Goal: Information Seeking & Learning: Learn about a topic

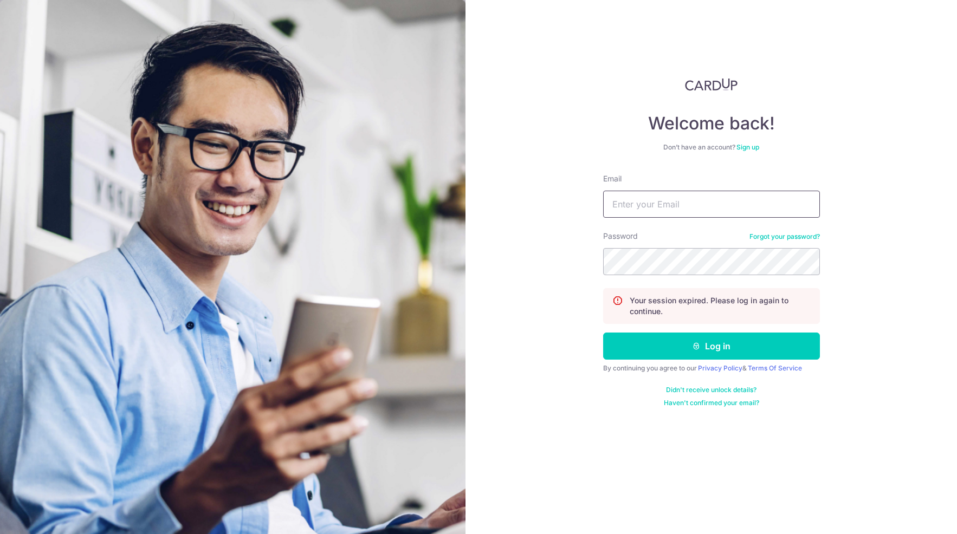
click at [679, 201] on input "Email" at bounding box center [711, 204] width 217 height 27
type input "[EMAIL_ADDRESS][DOMAIN_NAME]"
click at [740, 349] on button "Log in" at bounding box center [711, 346] width 217 height 27
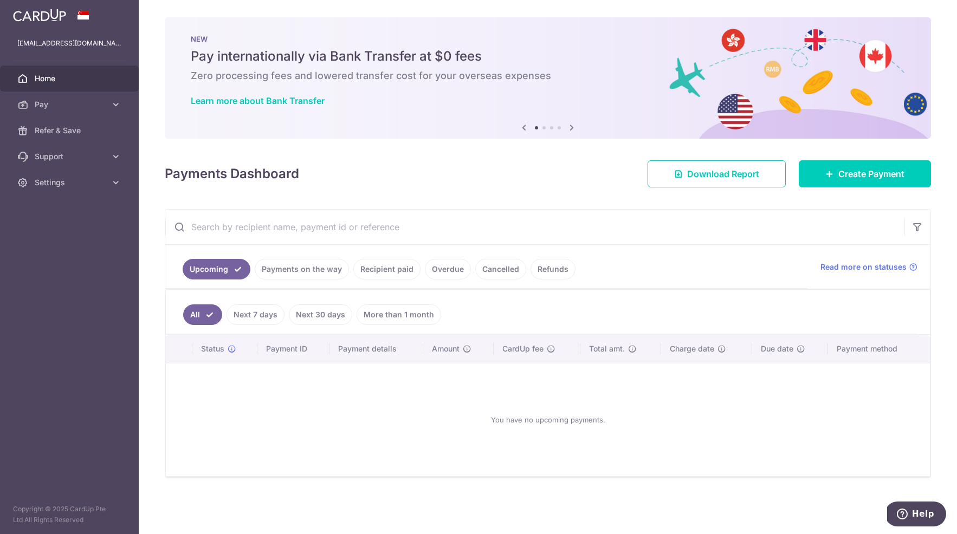
click at [309, 274] on link "Payments on the way" at bounding box center [302, 269] width 94 height 21
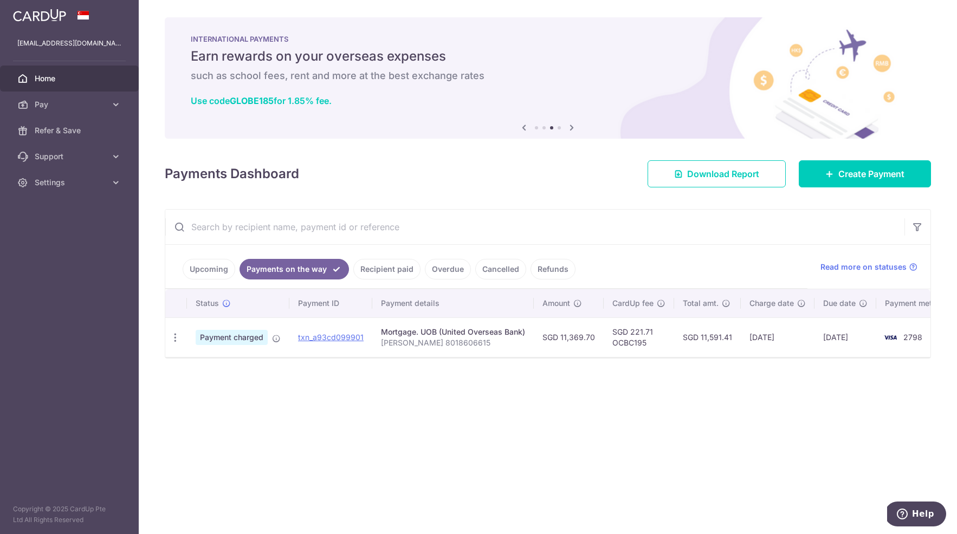
click at [384, 265] on link "Recipient paid" at bounding box center [386, 269] width 67 height 21
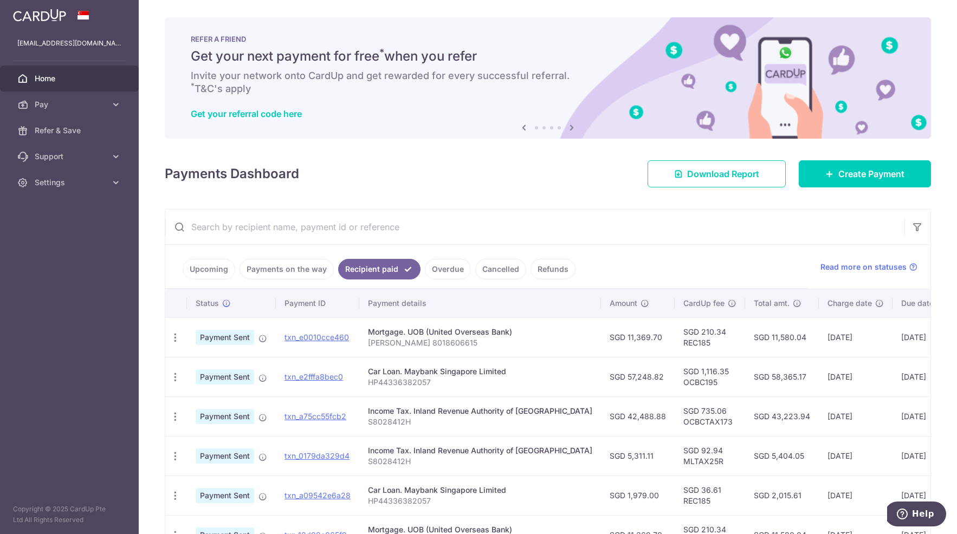
click at [425, 266] on link "Overdue" at bounding box center [448, 269] width 46 height 21
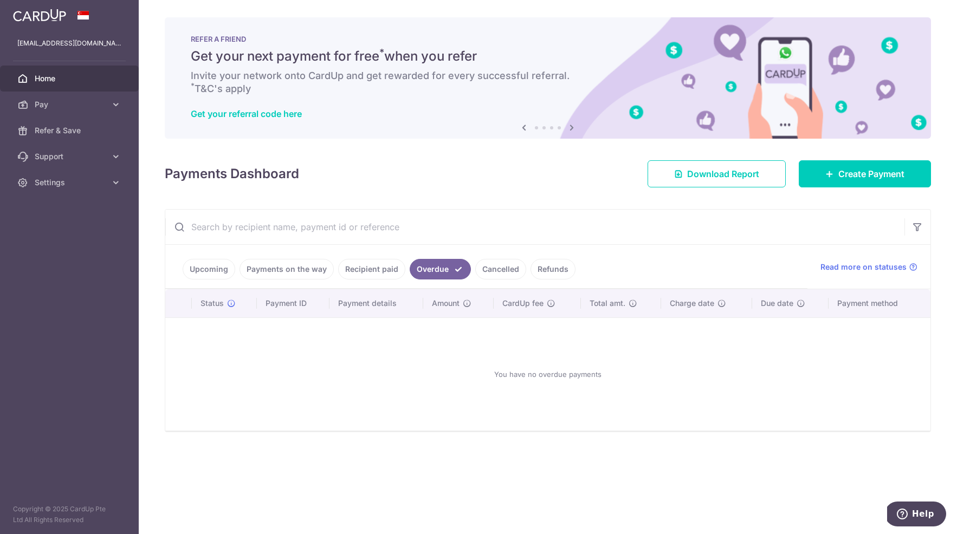
click at [475, 268] on link "Cancelled" at bounding box center [500, 269] width 51 height 21
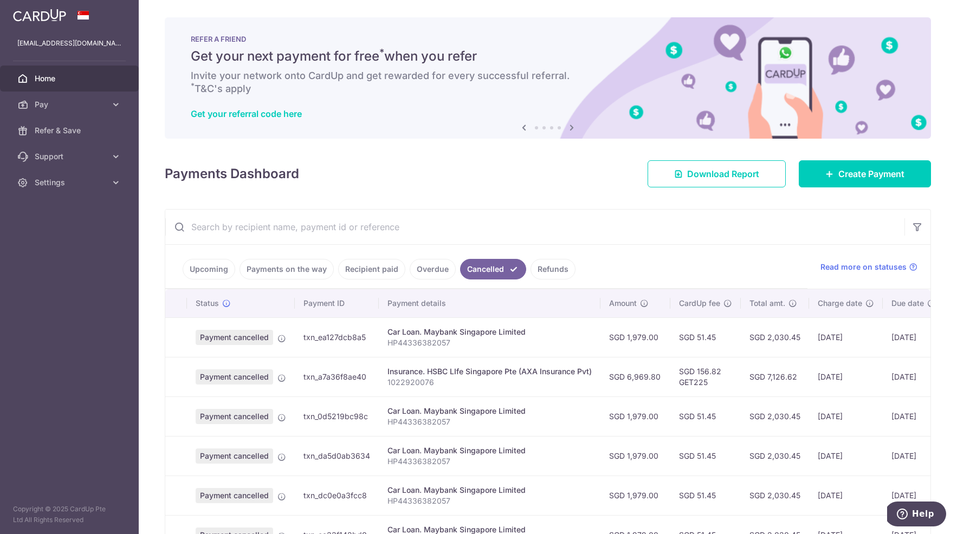
click at [534, 272] on link "Refunds" at bounding box center [552, 269] width 45 height 21
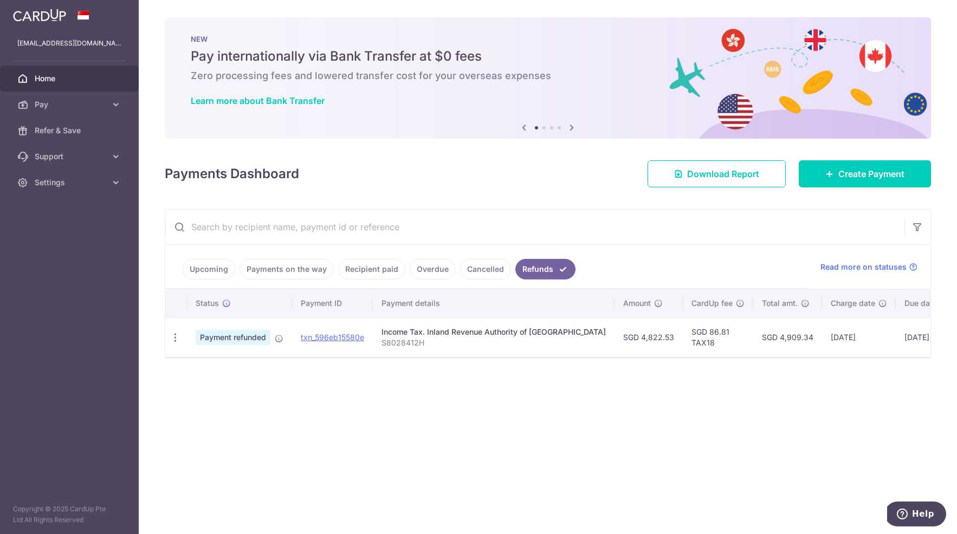
click at [194, 263] on link "Upcoming" at bounding box center [209, 269] width 53 height 21
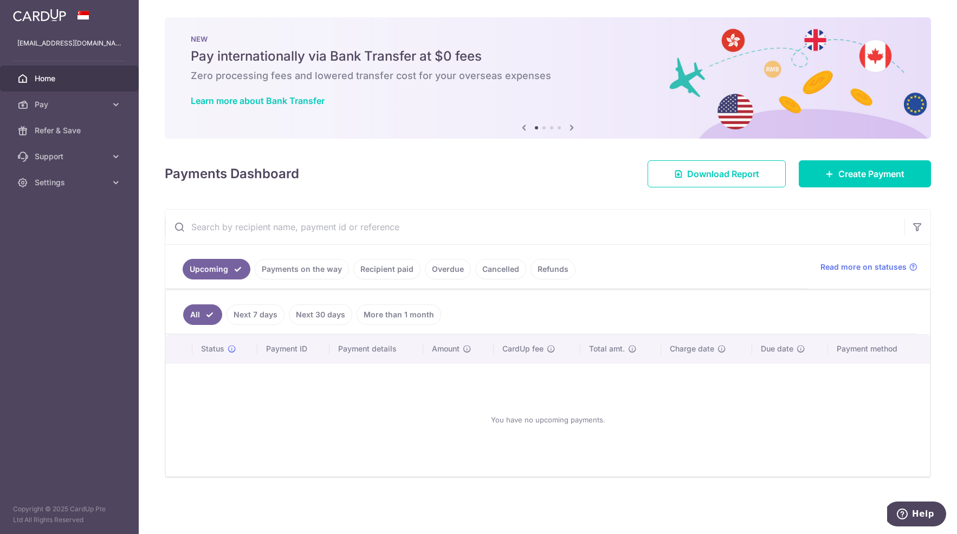
click at [573, 128] on icon at bounding box center [571, 128] width 13 height 14
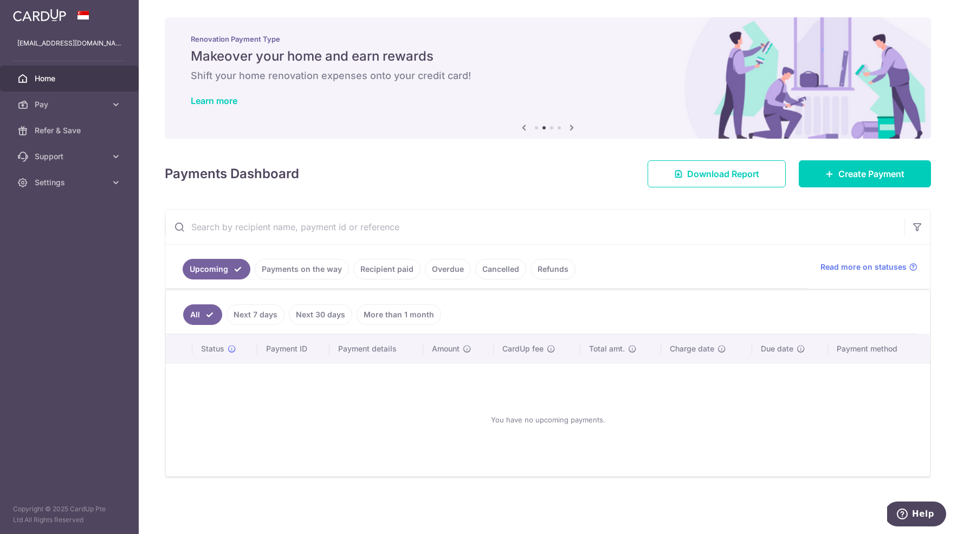
click at [573, 128] on icon at bounding box center [571, 128] width 13 height 14
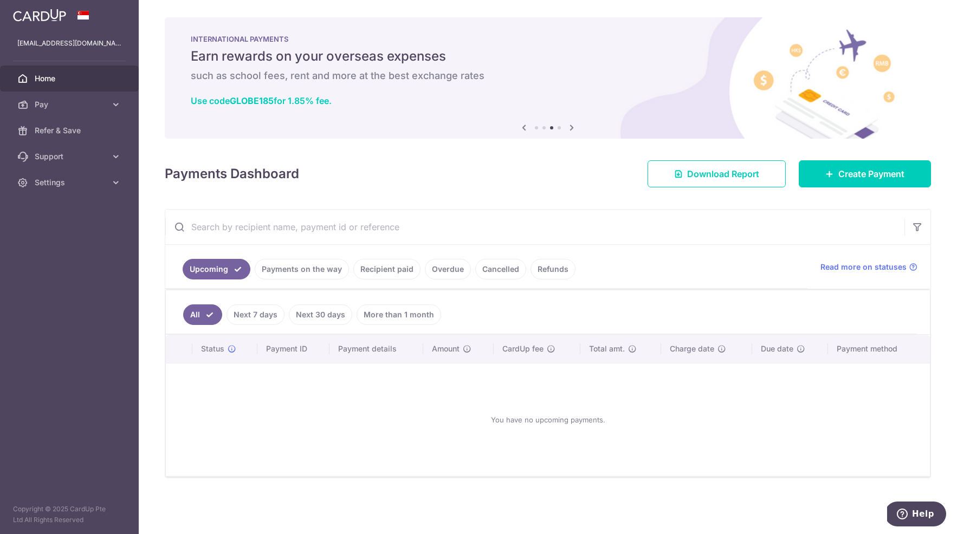
click at [573, 128] on icon at bounding box center [571, 128] width 13 height 14
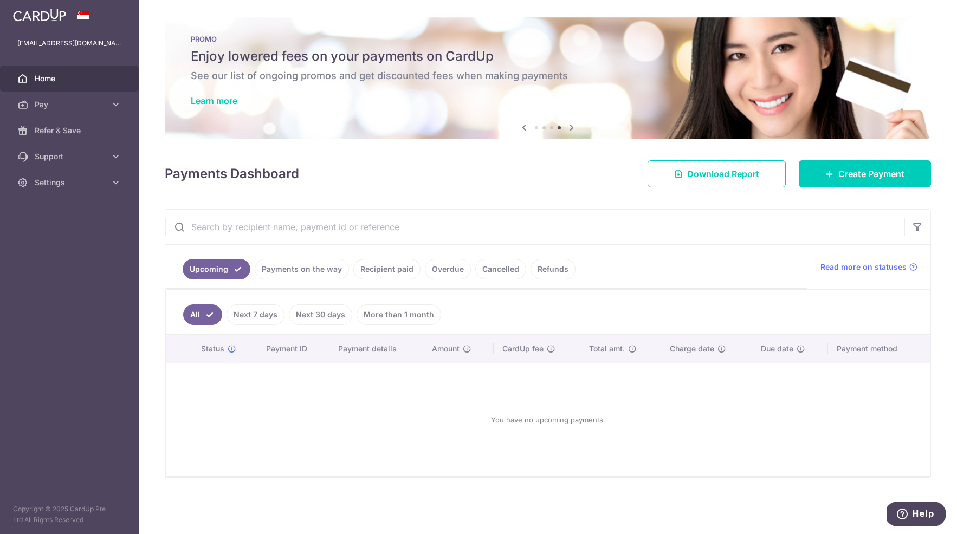
click at [522, 127] on icon at bounding box center [523, 128] width 13 height 14
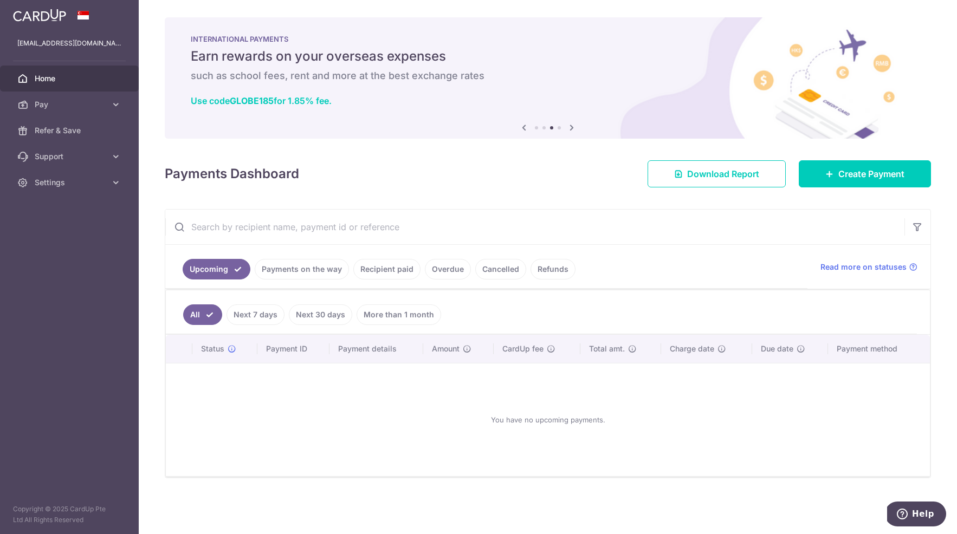
click at [573, 129] on icon at bounding box center [571, 128] width 13 height 14
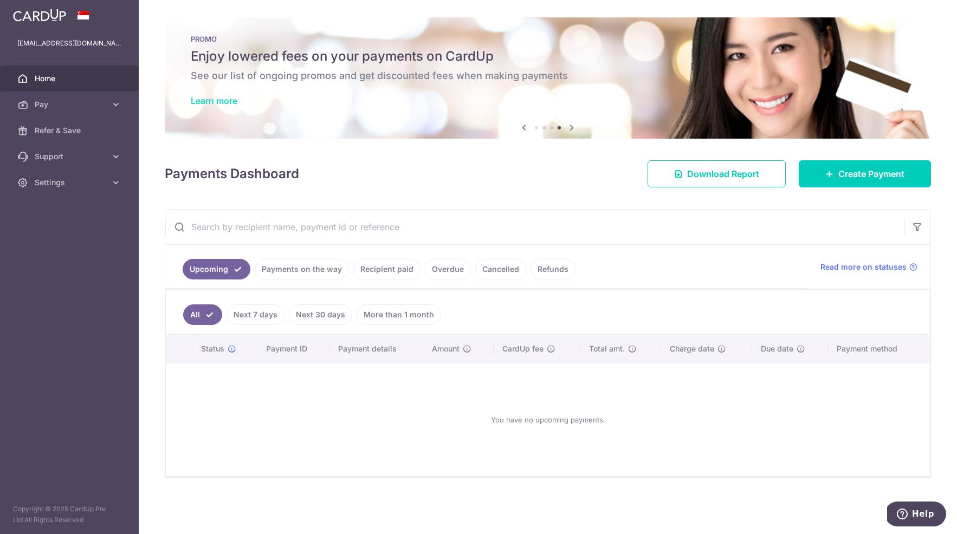
click at [229, 101] on link "Learn more" at bounding box center [214, 100] width 47 height 11
